Goal: Task Accomplishment & Management: Manage account settings

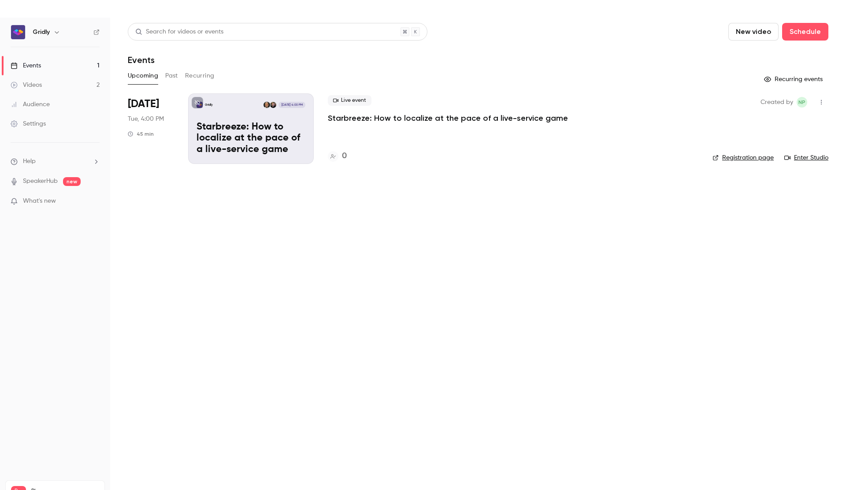
click at [33, 127] on div "Settings" at bounding box center [28, 123] width 35 height 9
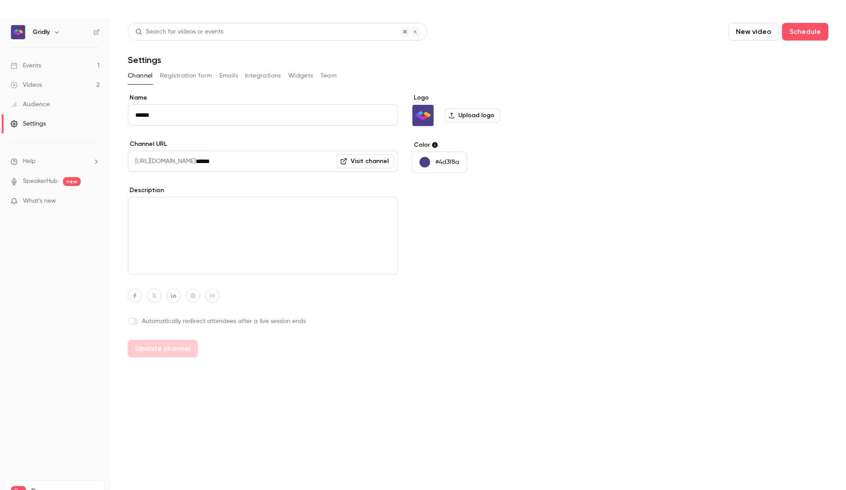
click at [330, 74] on button "Team" at bounding box center [328, 76] width 17 height 14
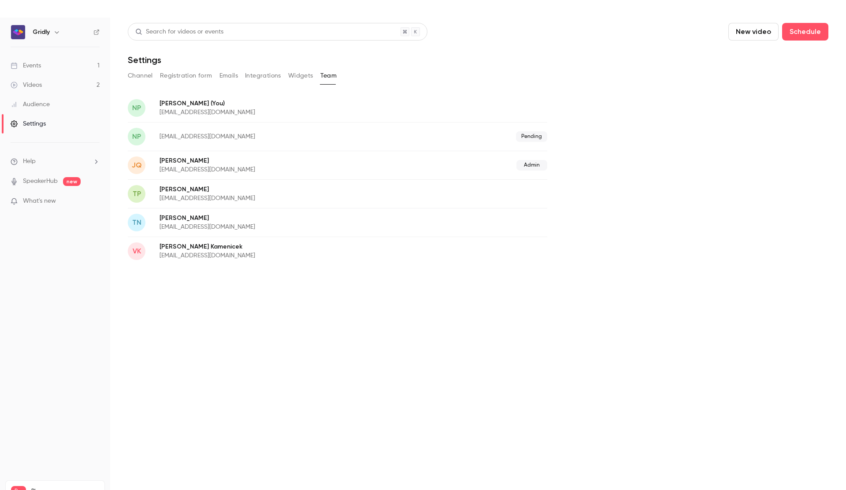
click at [50, 71] on link "Events 1" at bounding box center [55, 65] width 110 height 19
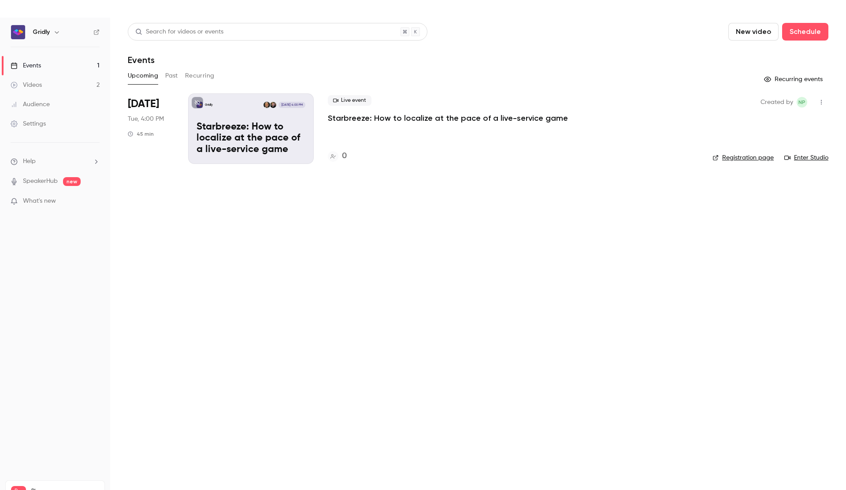
click at [253, 146] on p "Starbreeze: How to localize at the pace of a live-service game" at bounding box center [251, 139] width 109 height 34
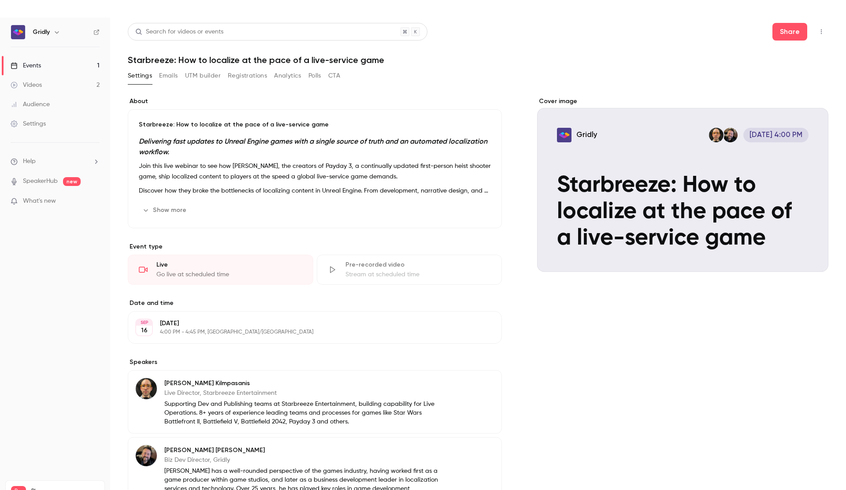
scroll to position [96, 0]
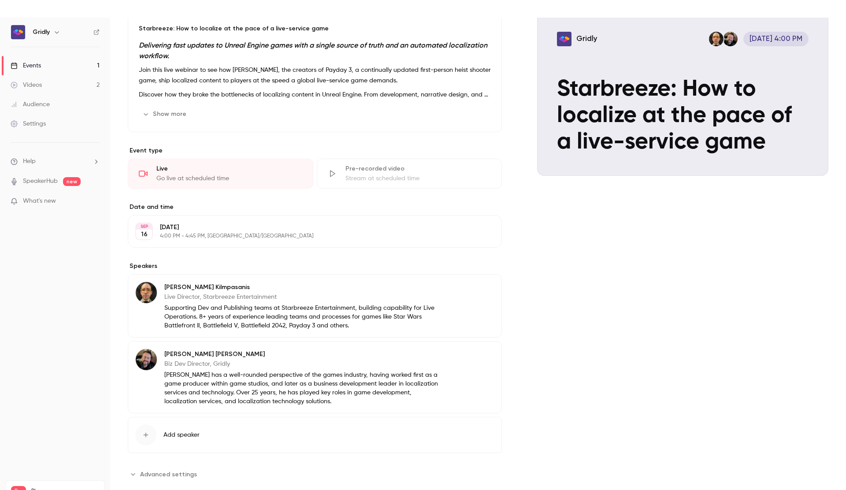
click at [480, 290] on button "Edit" at bounding box center [478, 289] width 32 height 14
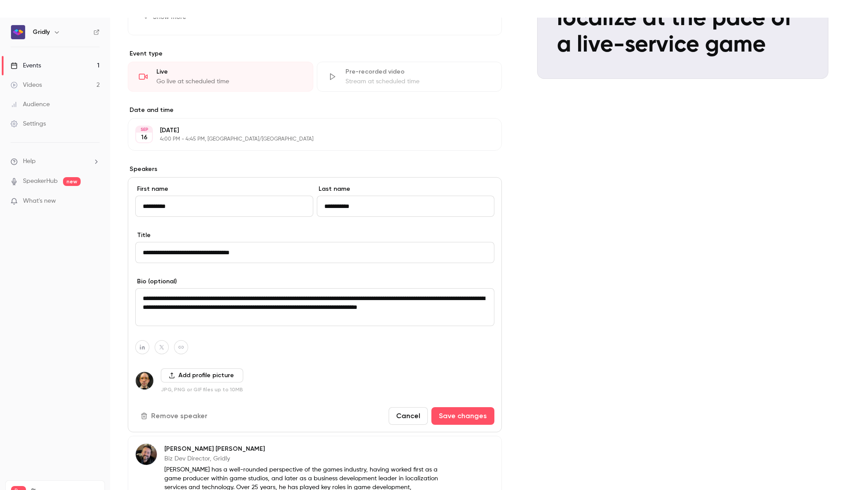
scroll to position [207, 0]
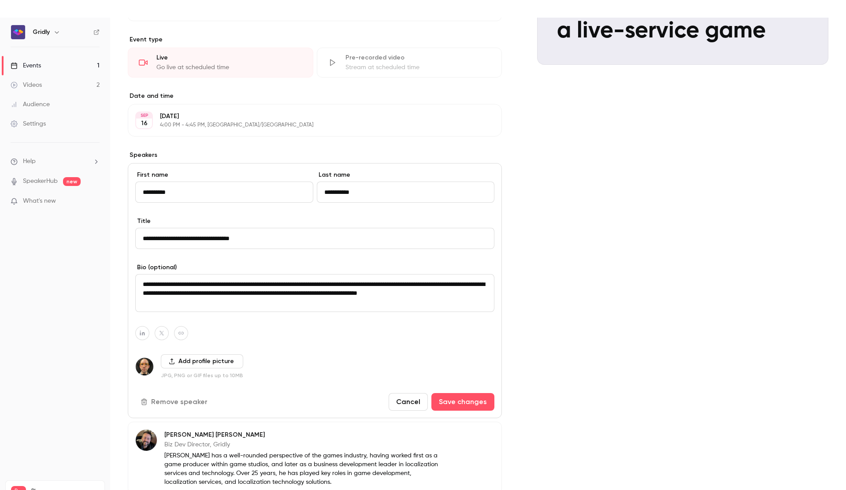
click at [220, 361] on button "Add profile picture" at bounding box center [202, 361] width 82 height 14
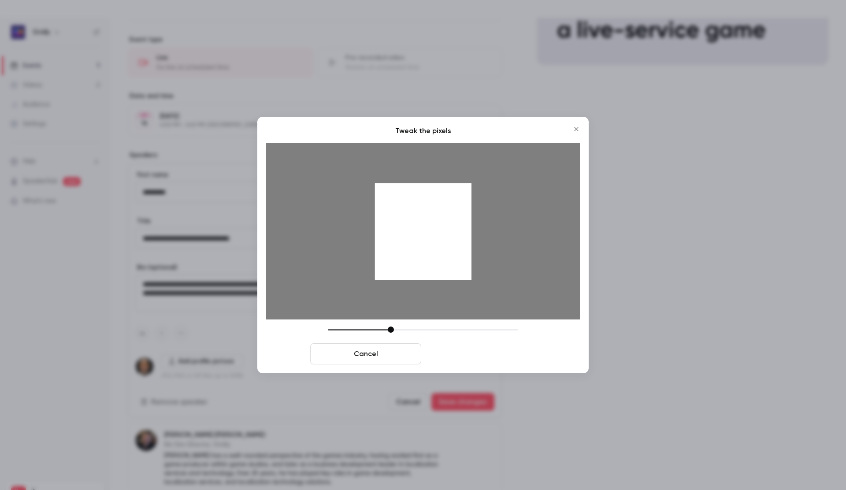
click at [469, 353] on button "Crop and save" at bounding box center [480, 353] width 111 height 21
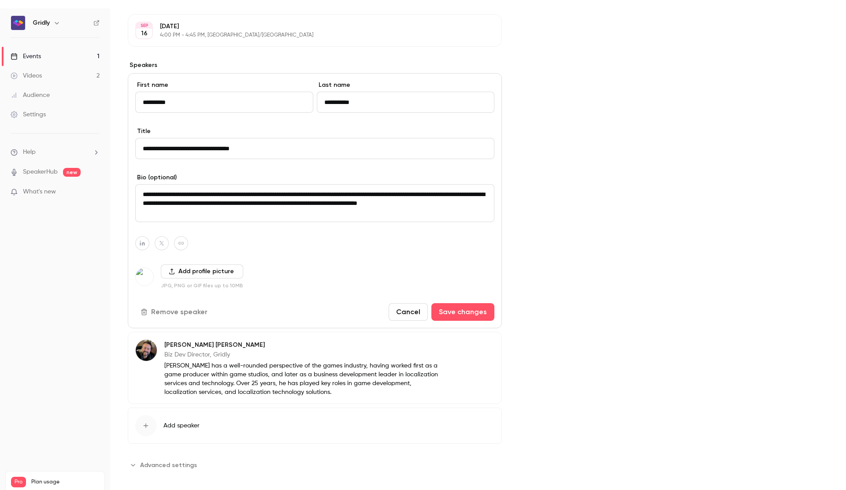
scroll to position [16, 0]
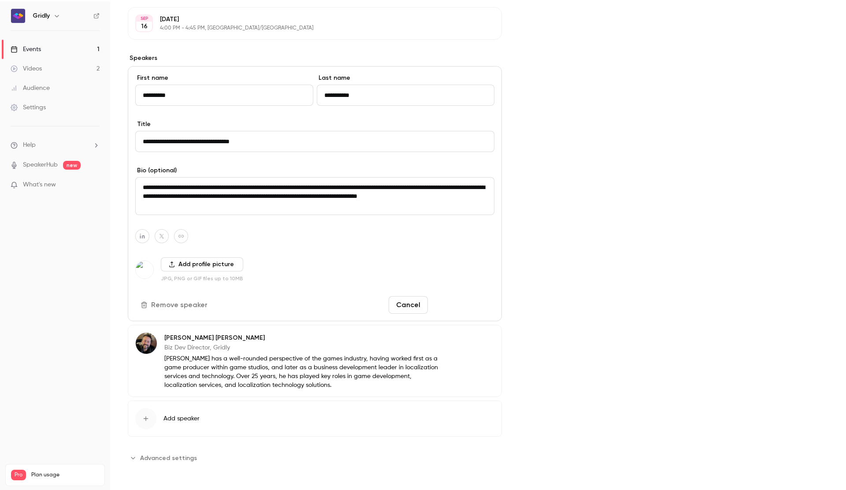
click at [482, 309] on button "Save changes" at bounding box center [463, 305] width 63 height 18
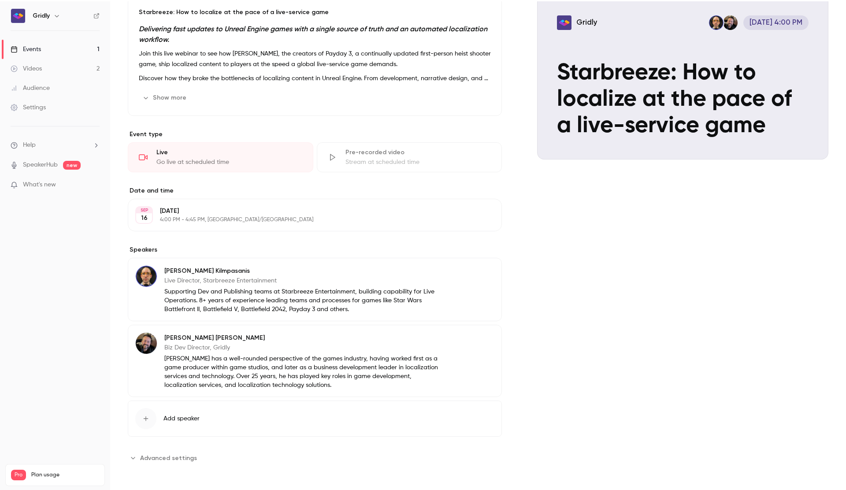
click at [482, 340] on button "Edit" at bounding box center [478, 339] width 32 height 14
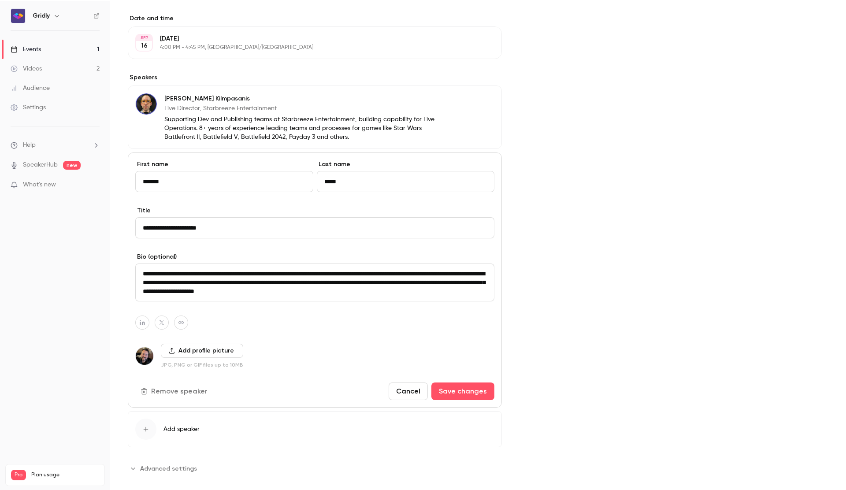
scroll to position [279, 0]
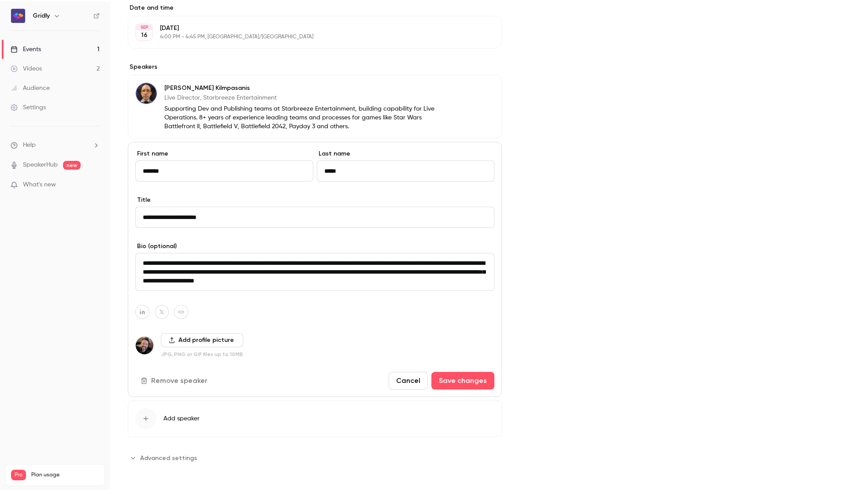
drag, startPoint x: 150, startPoint y: 219, endPoint x: 166, endPoint y: 245, distance: 30.8
click at [150, 219] on input "**********" at bounding box center [314, 217] width 359 height 21
click at [199, 339] on button "Add profile picture" at bounding box center [202, 340] width 82 height 14
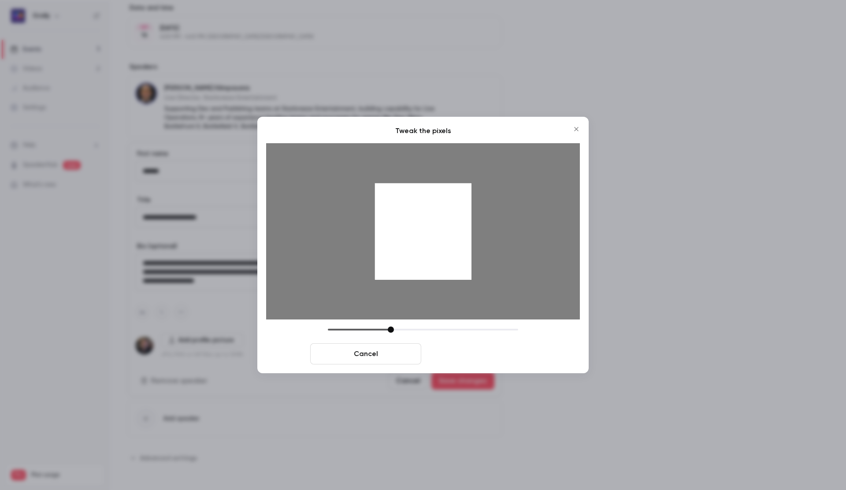
click at [473, 352] on button "Crop and save" at bounding box center [480, 353] width 111 height 21
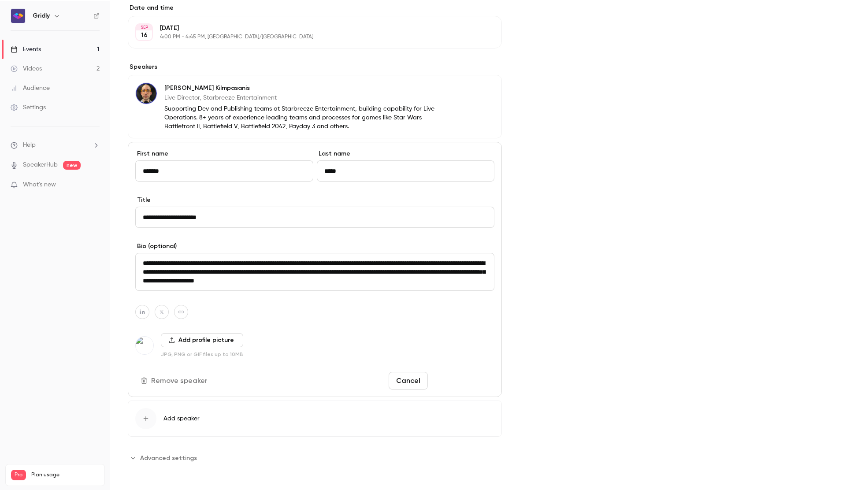
click at [449, 385] on button "Save changes" at bounding box center [463, 381] width 63 height 18
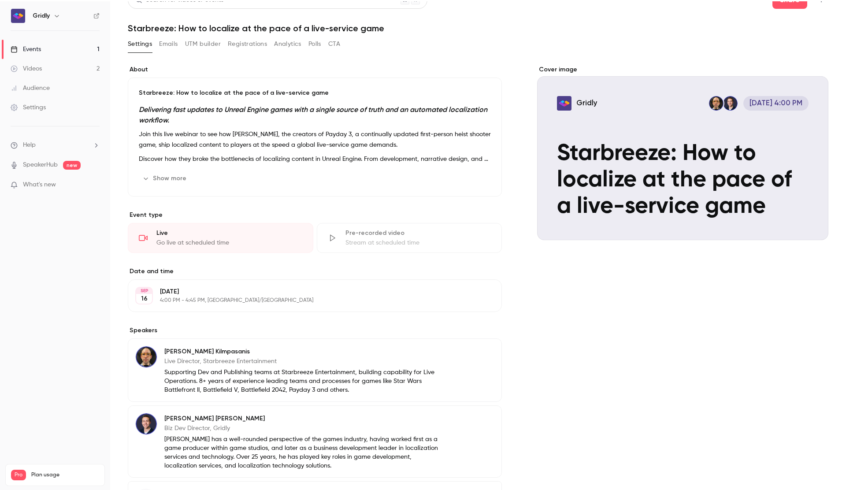
scroll to position [0, 0]
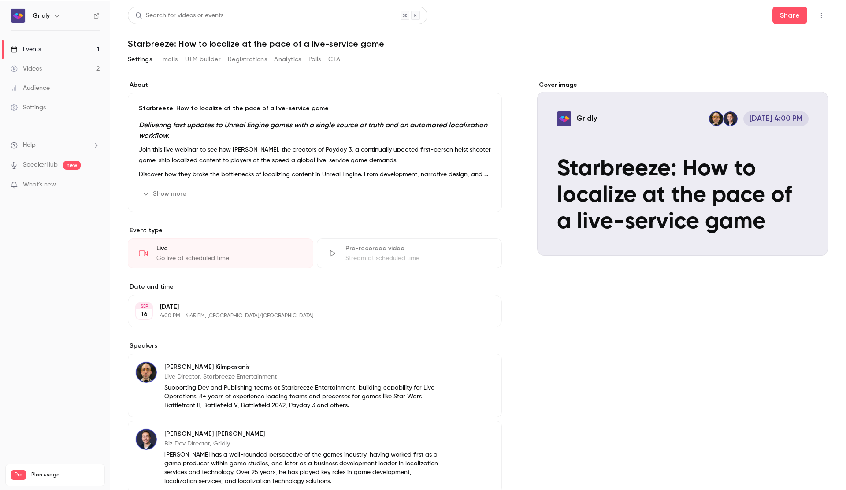
click at [169, 194] on button "Show more" at bounding box center [165, 194] width 53 height 14
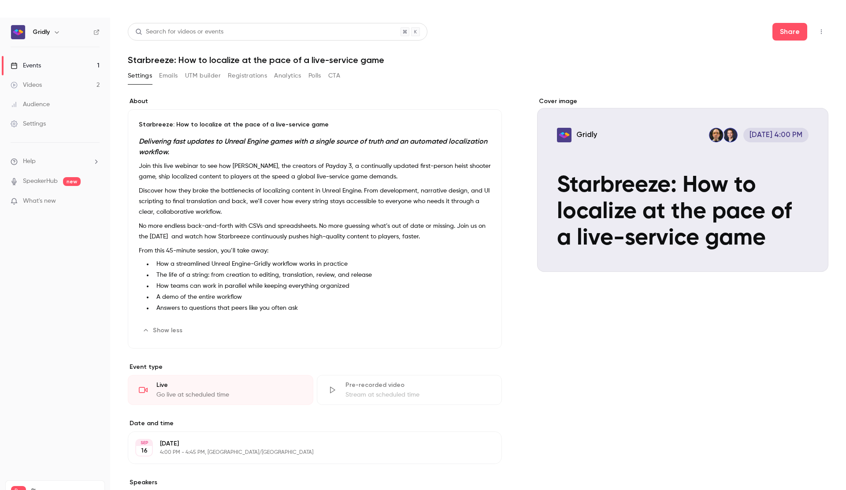
click at [825, 33] on button "button" at bounding box center [822, 32] width 14 height 14
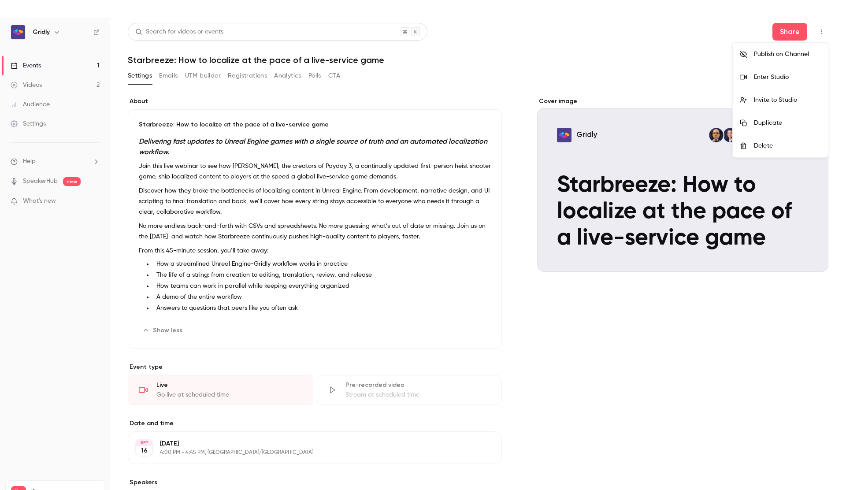
click at [335, 78] on div at bounding box center [423, 245] width 846 height 490
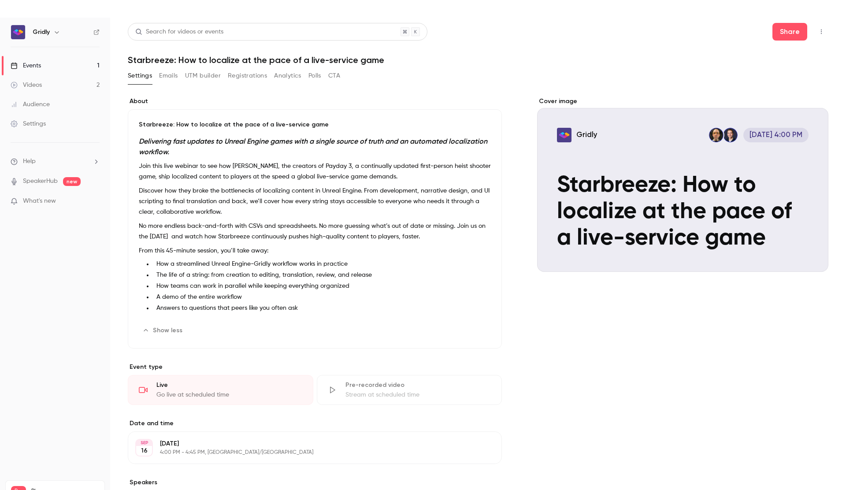
click at [337, 75] on button "CTA" at bounding box center [334, 76] width 12 height 14
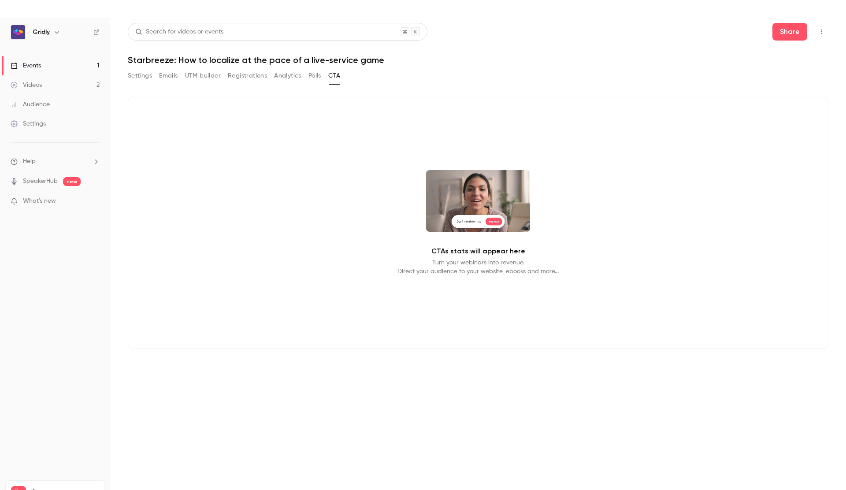
click at [477, 220] on video at bounding box center [478, 201] width 104 height 62
click at [476, 254] on p "CTAs stats will appear here" at bounding box center [479, 251] width 94 height 11
click at [470, 277] on div "CTAs stats will appear here Turn your webinars into revenue. Direct your audien…" at bounding box center [478, 223] width 701 height 252
click at [471, 277] on div "CTAs stats will appear here Turn your webinars into revenue. Direct your audien…" at bounding box center [478, 223] width 701 height 252
click at [145, 74] on button "Settings" at bounding box center [140, 76] width 24 height 14
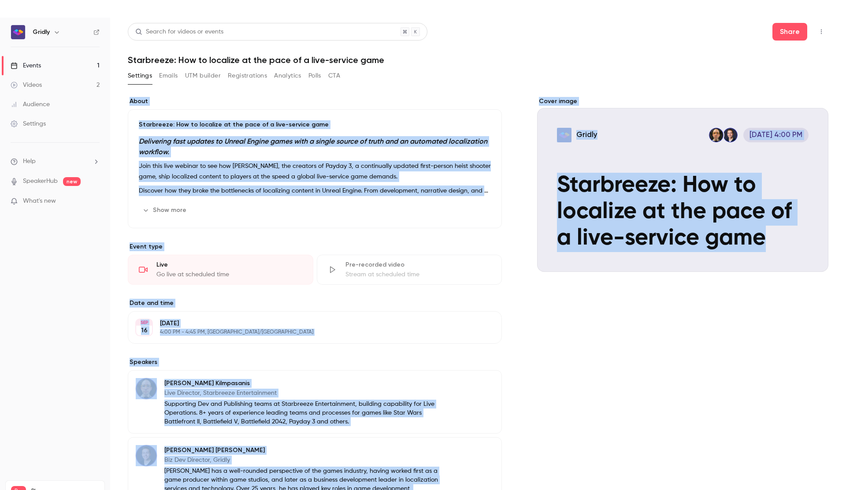
click at [168, 74] on button "Emails" at bounding box center [168, 76] width 19 height 14
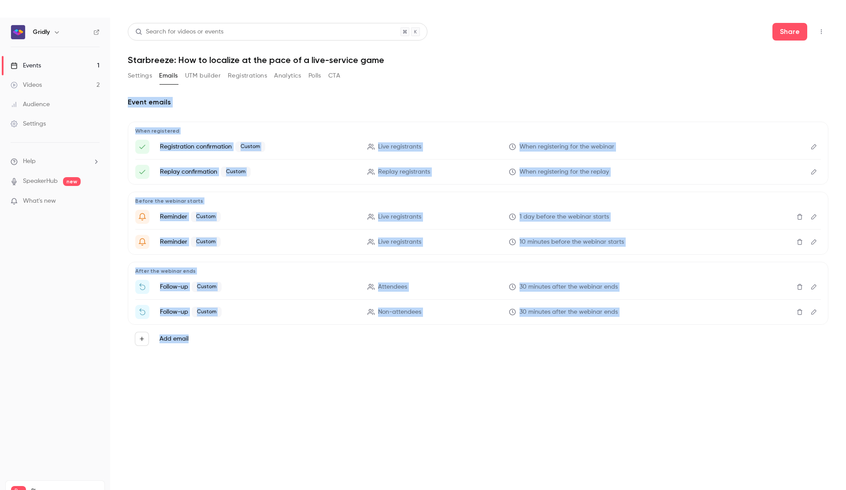
click at [197, 77] on button "UTM builder" at bounding box center [203, 76] width 36 height 14
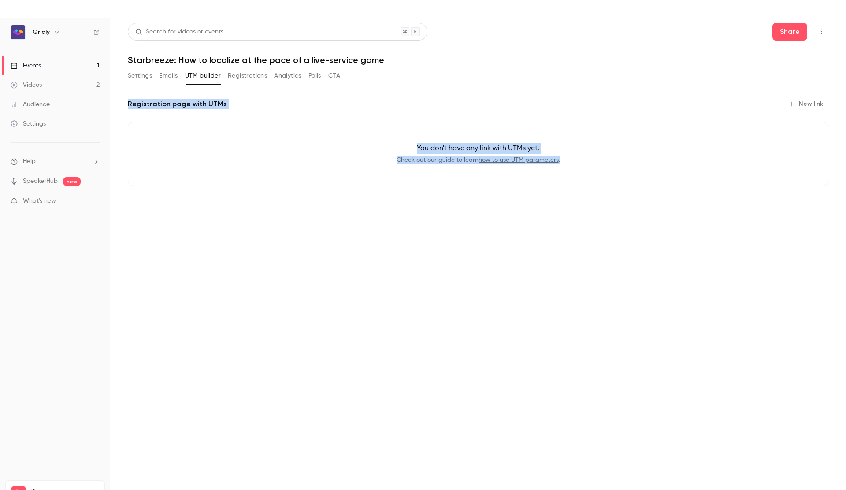
click at [526, 161] on link "how to use UTM parameters" at bounding box center [519, 160] width 80 height 6
click at [792, 102] on icon "button" at bounding box center [792, 104] width 7 height 7
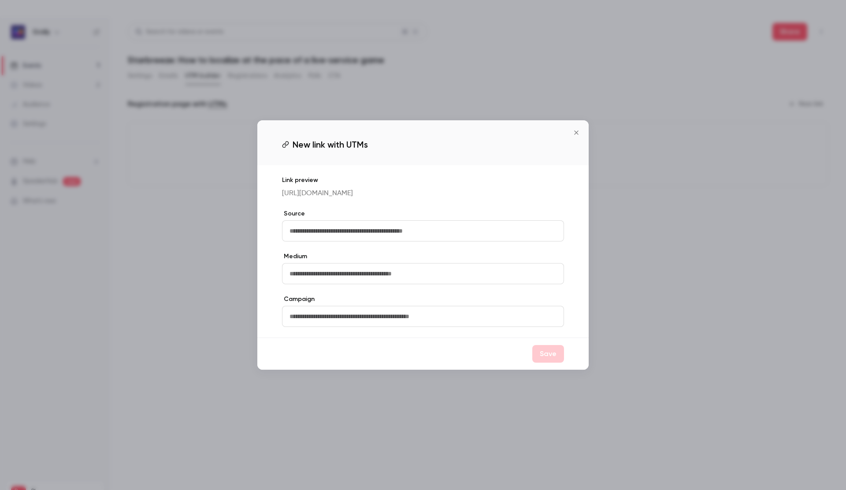
click at [539, 242] on input "text" at bounding box center [423, 230] width 282 height 21
type input "********"
click at [341, 279] on input "text" at bounding box center [423, 273] width 282 height 21
type input "***"
click at [335, 323] on input "text" at bounding box center [423, 316] width 282 height 21
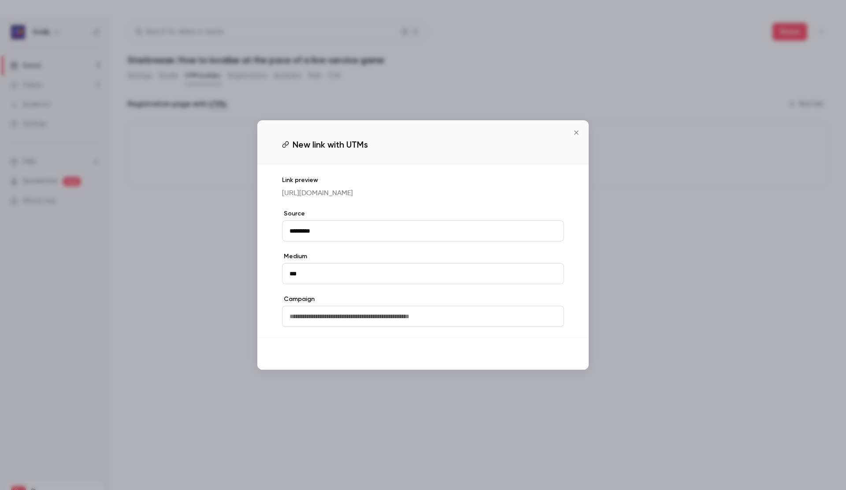
click at [554, 360] on button "Save" at bounding box center [548, 354] width 32 height 18
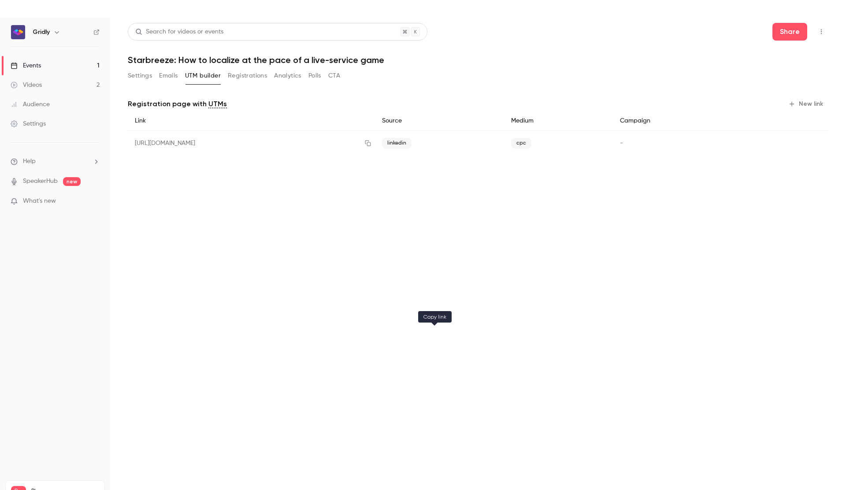
click at [371, 142] on icon "button" at bounding box center [368, 144] width 6 height 6
click at [372, 144] on icon "button" at bounding box center [368, 143] width 7 height 6
click at [145, 79] on button "Settings" at bounding box center [140, 76] width 24 height 14
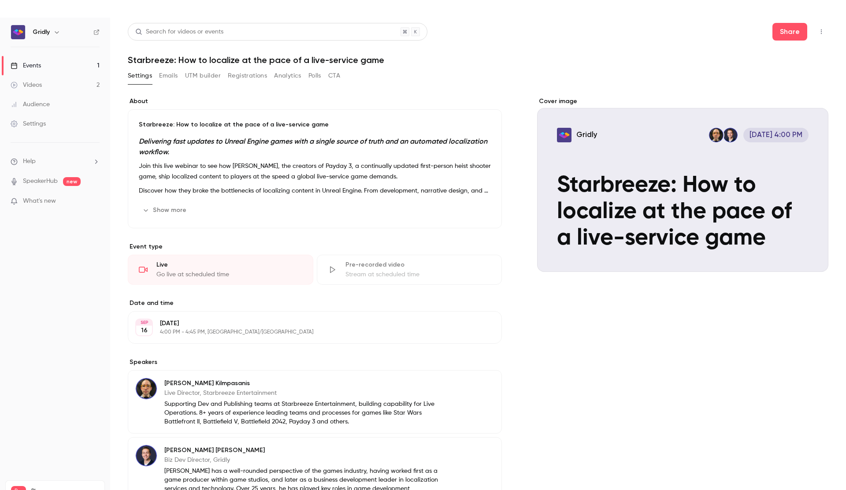
click at [171, 78] on button "Emails" at bounding box center [168, 76] width 19 height 14
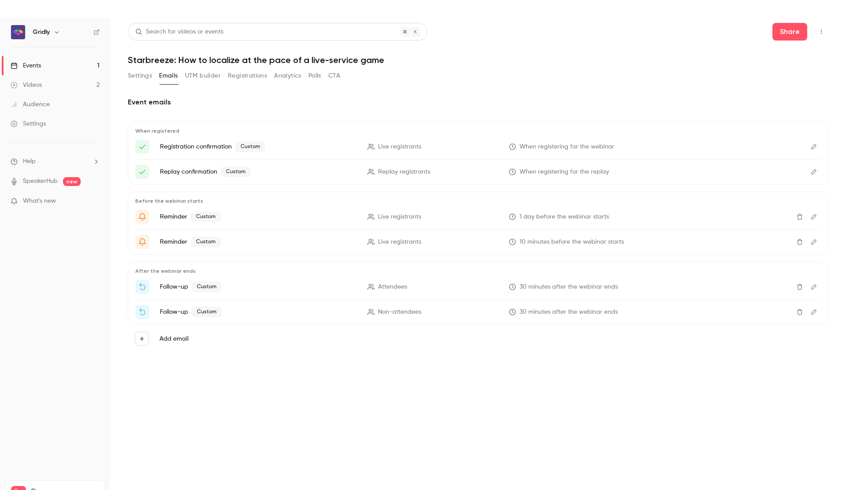
click at [200, 78] on button "UTM builder" at bounding box center [203, 76] width 36 height 14
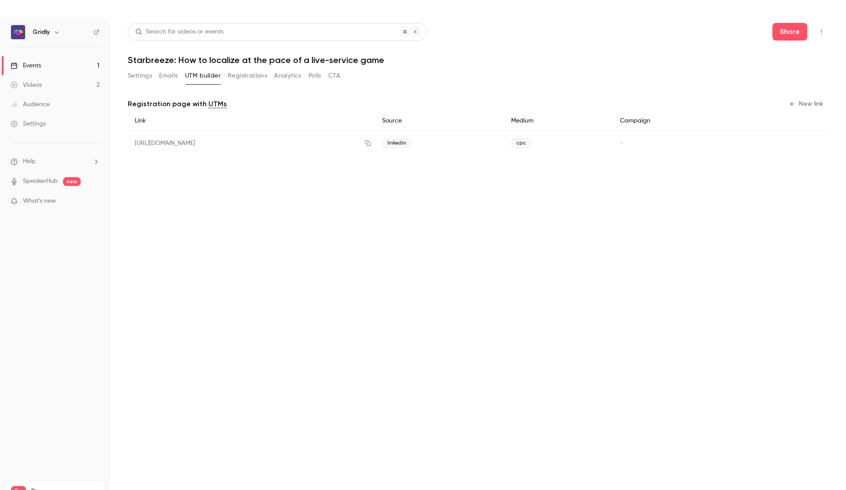
click at [144, 78] on button "Settings" at bounding box center [140, 76] width 24 height 14
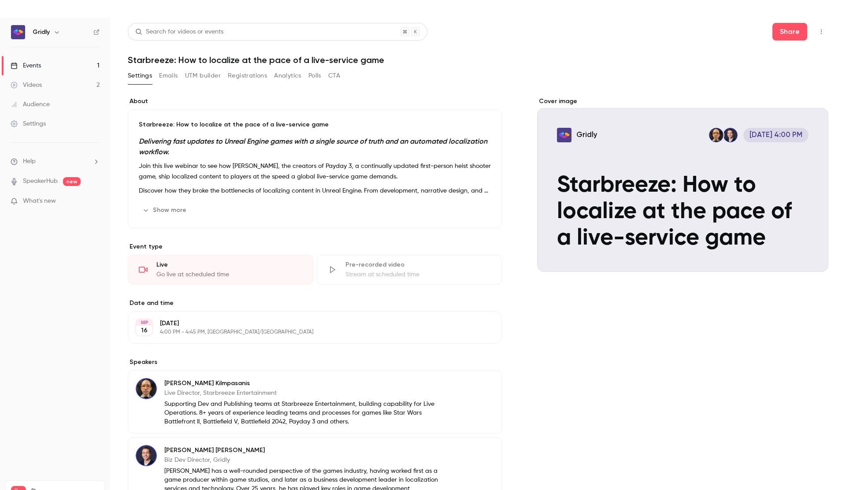
click at [171, 78] on button "Emails" at bounding box center [168, 76] width 19 height 14
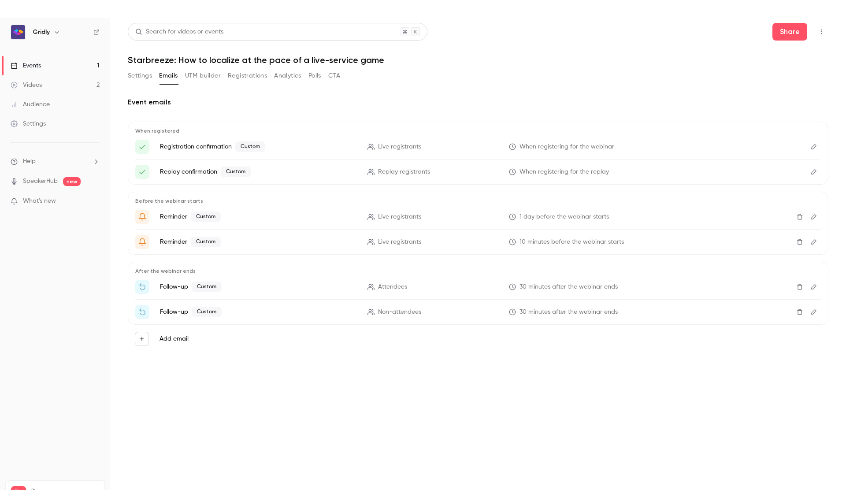
click at [818, 169] on button "Edit" at bounding box center [814, 172] width 14 height 14
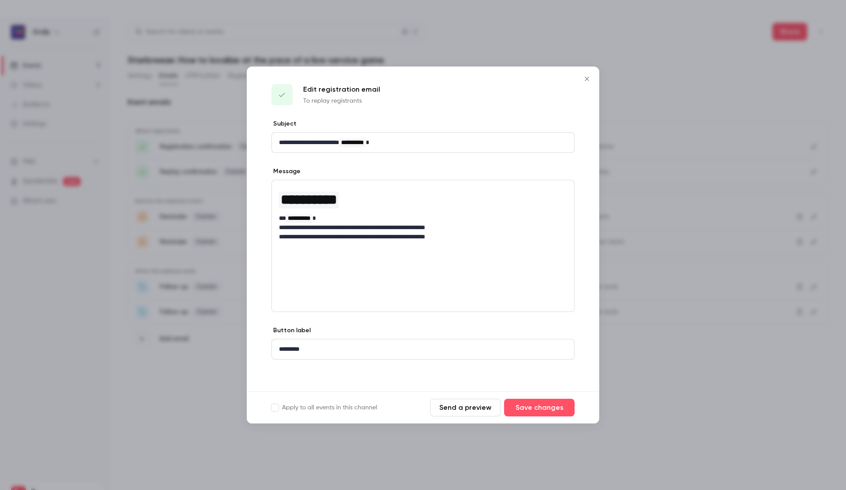
click at [592, 78] on icon "Close" at bounding box center [587, 78] width 11 height 7
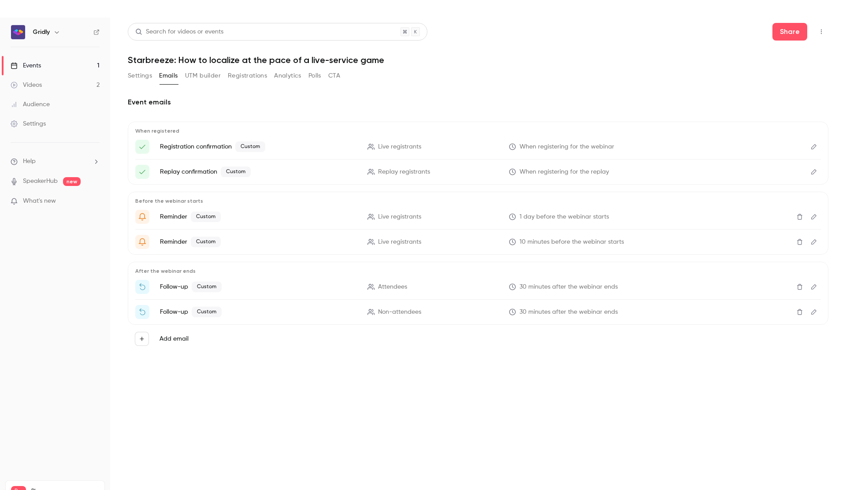
click at [815, 288] on icon "Edit" at bounding box center [814, 287] width 7 height 6
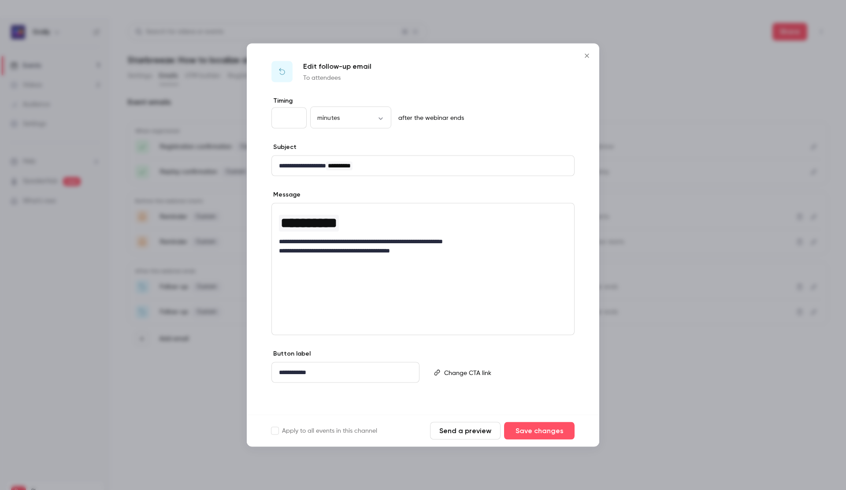
click at [585, 56] on icon "Close" at bounding box center [587, 55] width 11 height 7
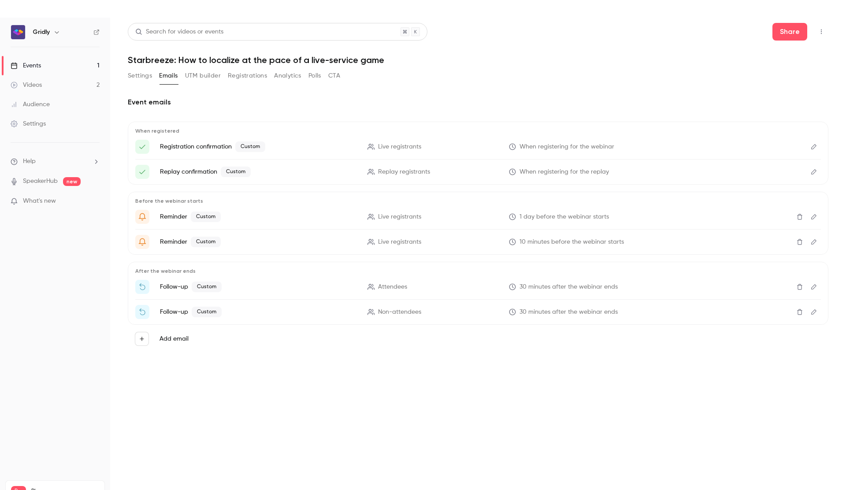
click at [815, 312] on icon "Edit" at bounding box center [814, 312] width 7 height 6
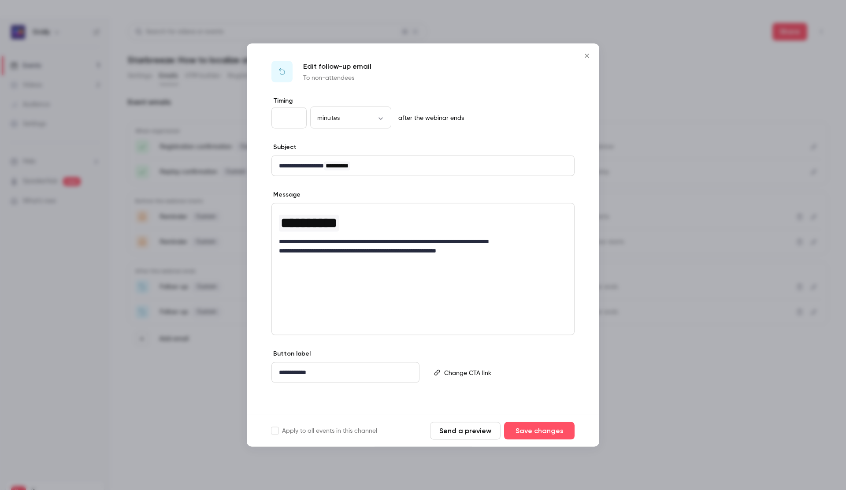
click at [587, 57] on icon "Close" at bounding box center [587, 55] width 11 height 7
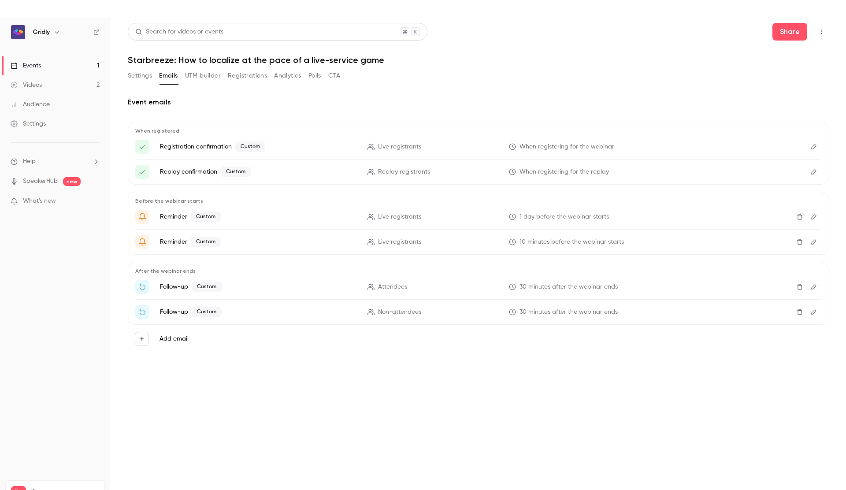
click at [252, 77] on button "Registrations" at bounding box center [247, 76] width 39 height 14
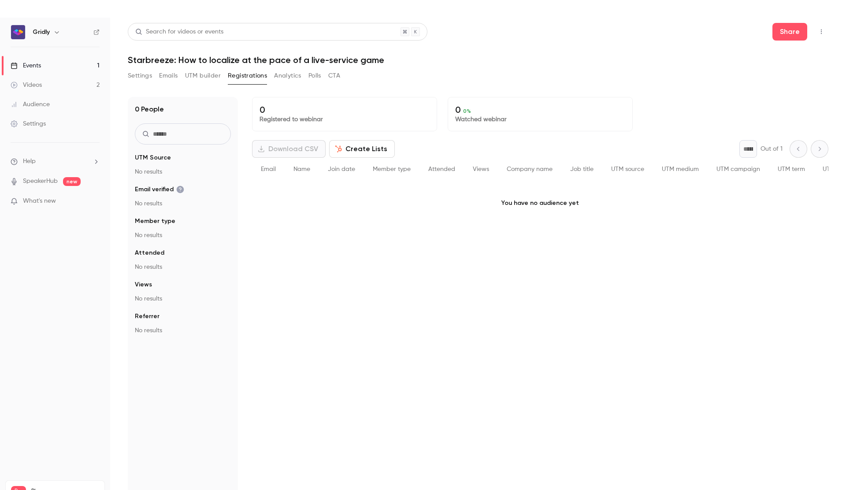
click at [197, 74] on button "UTM builder" at bounding box center [203, 76] width 36 height 14
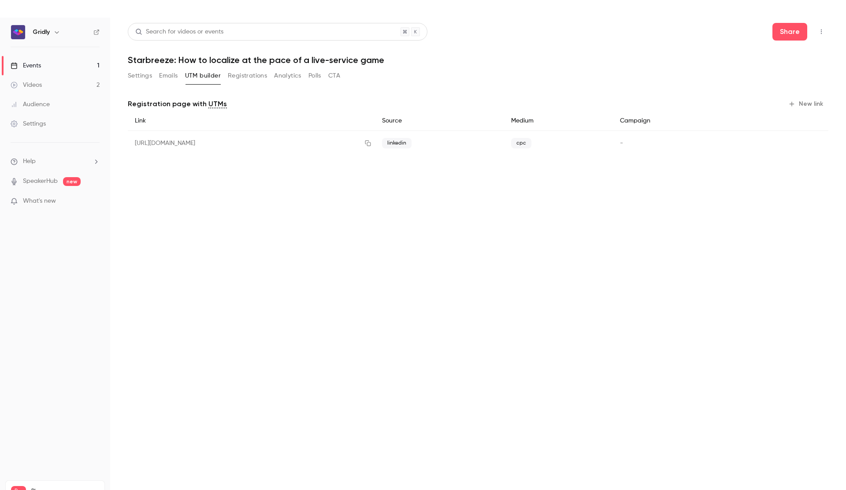
click at [136, 76] on button "Settings" at bounding box center [140, 76] width 24 height 14
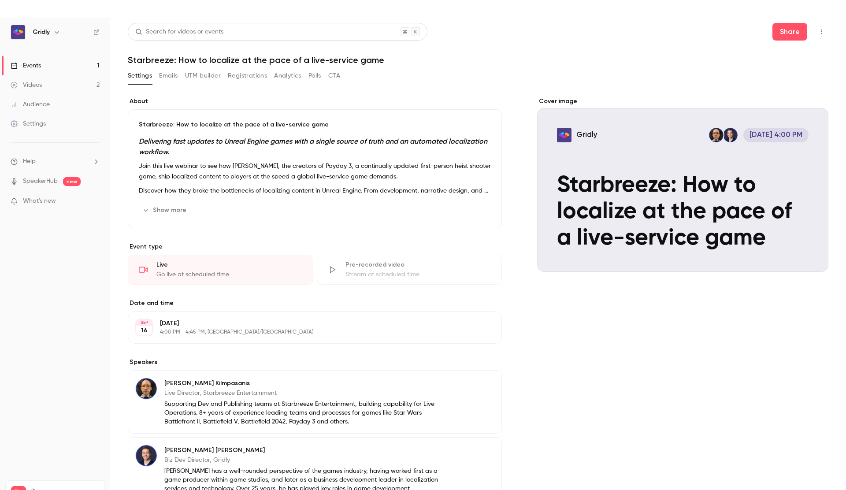
click at [714, 246] on div "Cover image" at bounding box center [682, 184] width 291 height 175
click at [0, 0] on input "Gridly [DATE] 4:00 PM Starbreeze: How to localize at the pace of a live-service…" at bounding box center [0, 0] width 0 height 0
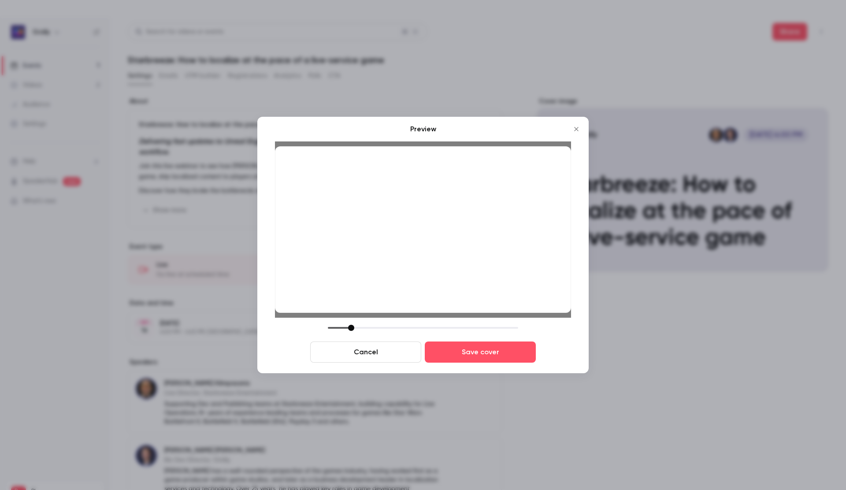
drag, startPoint x: 391, startPoint y: 327, endPoint x: 352, endPoint y: 327, distance: 39.2
click at [352, 327] on div at bounding box center [351, 328] width 6 height 6
click at [367, 358] on button "Cancel" at bounding box center [365, 352] width 111 height 21
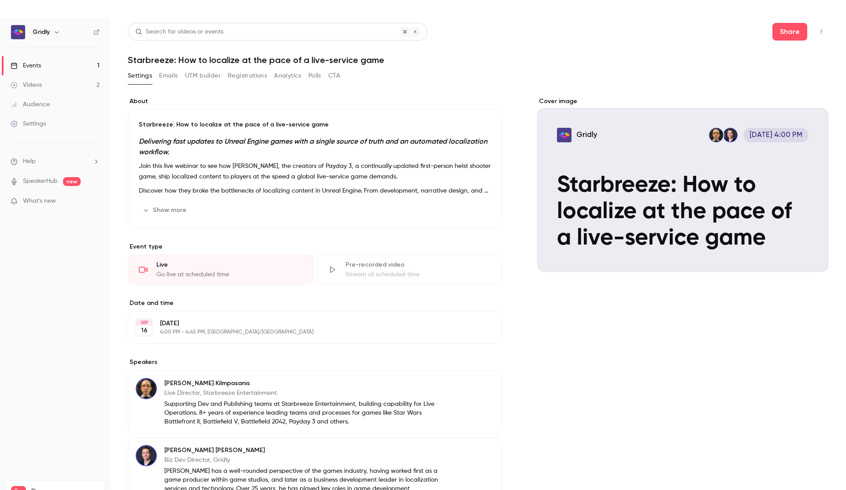
click at [636, 205] on div "Cover image" at bounding box center [682, 184] width 291 height 175
click at [0, 0] on input "Gridly [DATE] 4:00 PM Starbreeze: How to localize at the pace of a live-service…" at bounding box center [0, 0] width 0 height 0
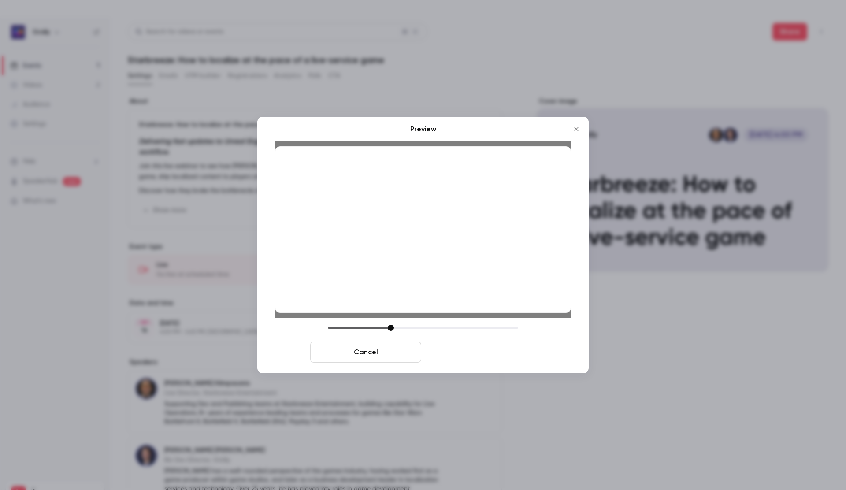
click at [474, 350] on button "Save cover" at bounding box center [480, 352] width 111 height 21
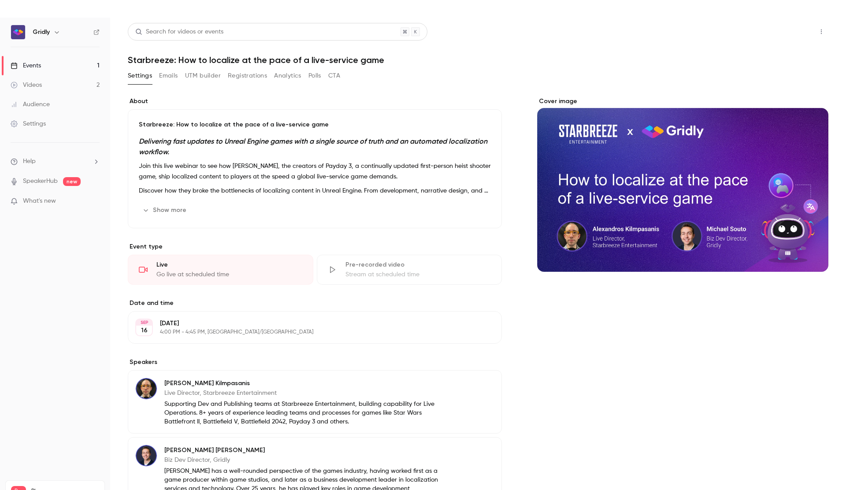
click at [790, 31] on button "Share" at bounding box center [790, 32] width 35 height 18
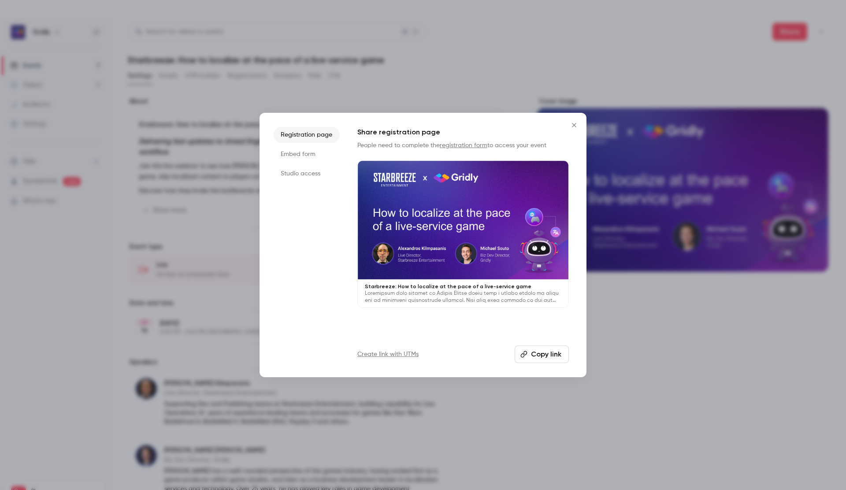
click at [559, 352] on button "Copy link" at bounding box center [542, 355] width 54 height 18
click at [573, 125] on icon "Close" at bounding box center [574, 125] width 11 height 7
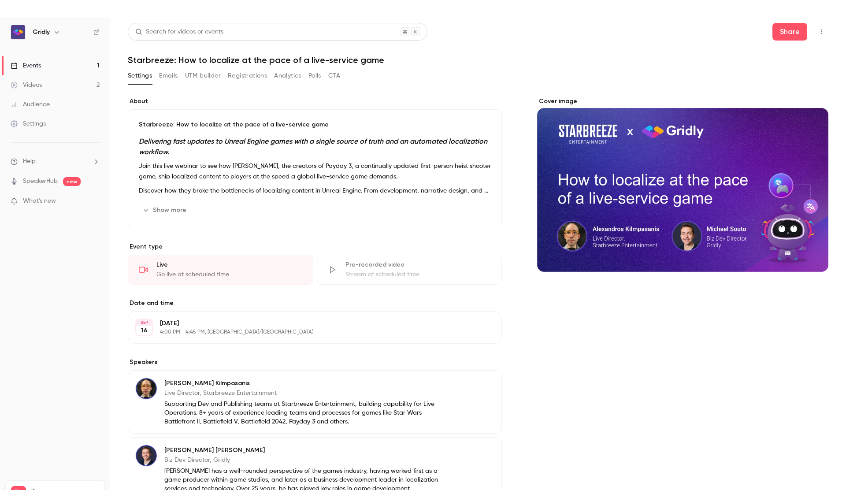
click at [238, 80] on button "Registrations" at bounding box center [247, 76] width 39 height 14
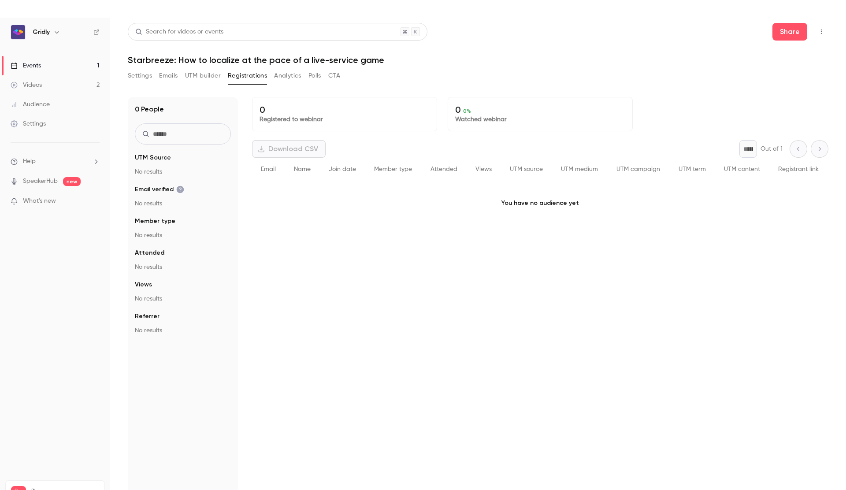
click at [207, 79] on button "UTM builder" at bounding box center [203, 76] width 36 height 14
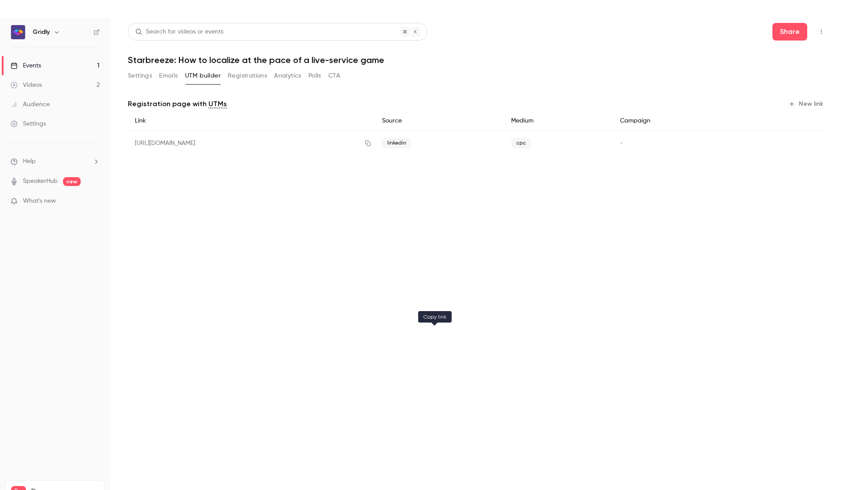
click at [371, 142] on icon "button" at bounding box center [368, 144] width 6 height 6
click at [135, 78] on button "Settings" at bounding box center [140, 76] width 24 height 14
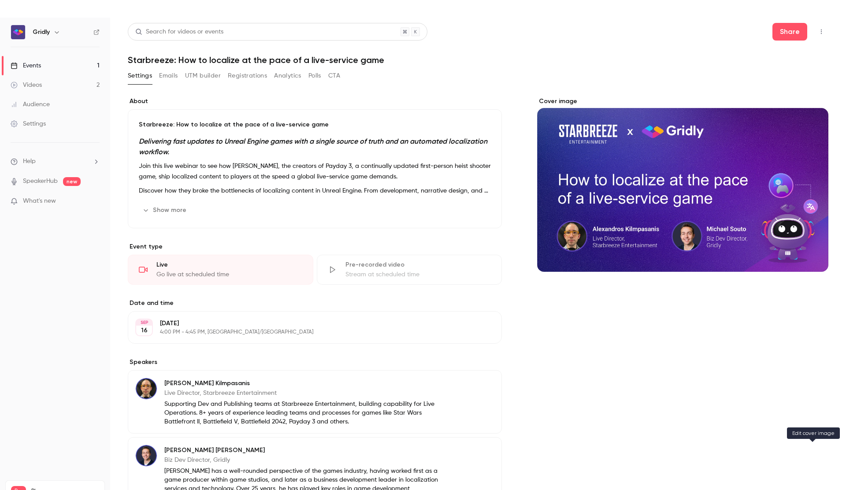
click at [815, 256] on icon "Cover image" at bounding box center [813, 256] width 10 height 7
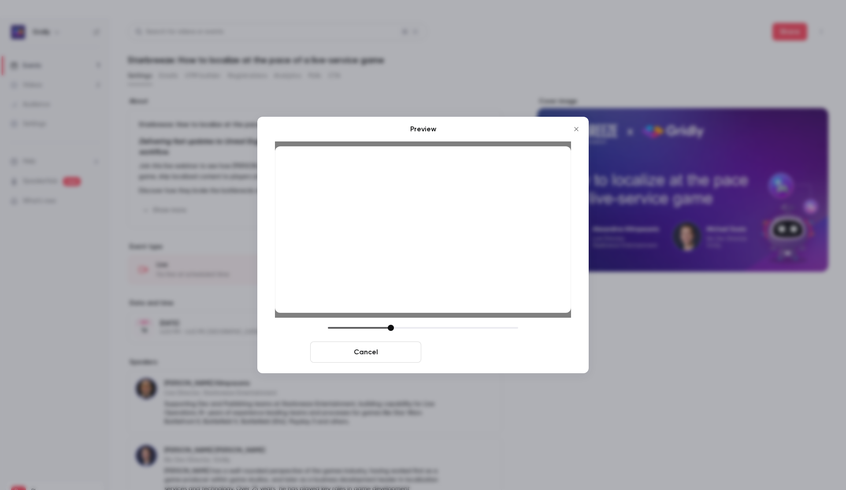
click at [493, 352] on button "Save cover" at bounding box center [480, 352] width 111 height 21
